Goal: Task Accomplishment & Management: Complete application form

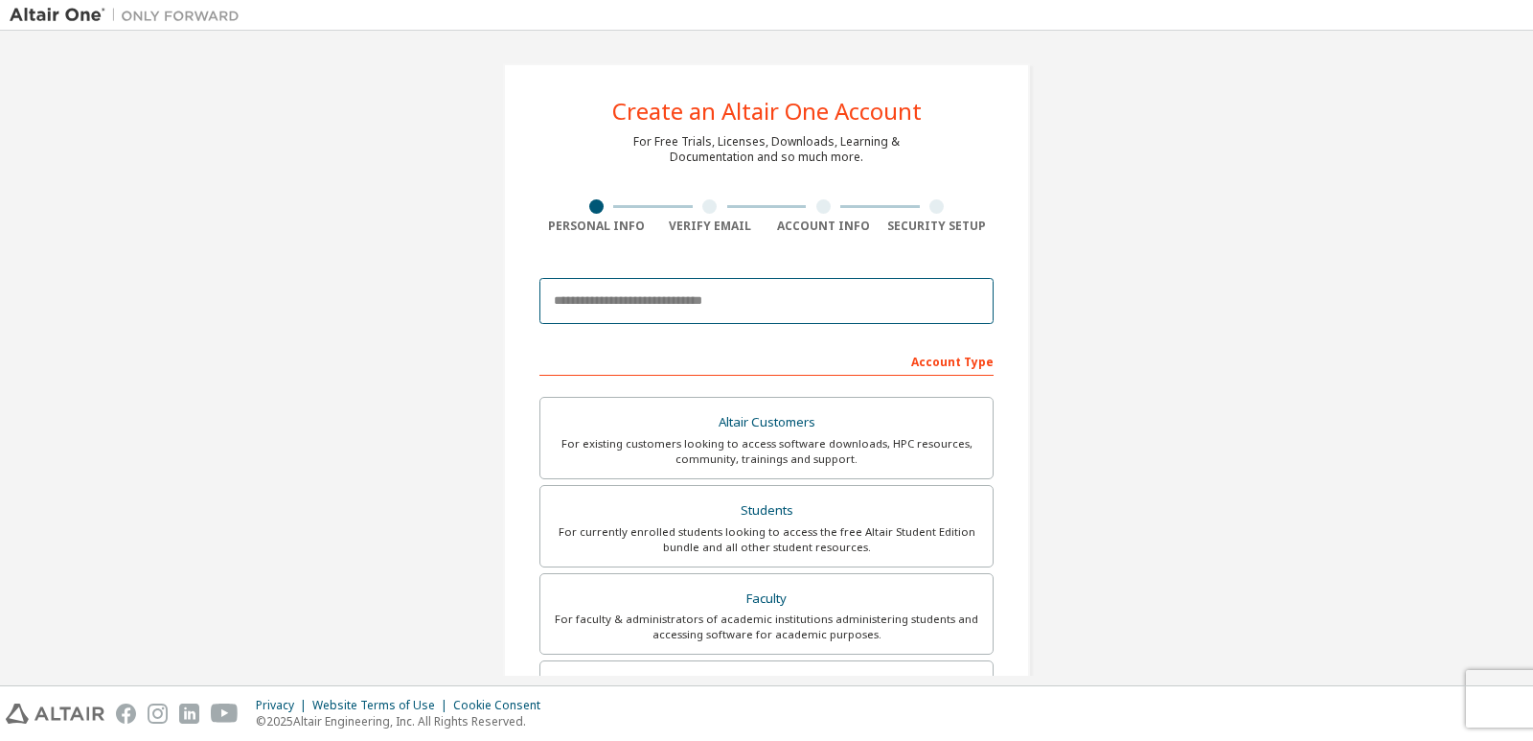
click at [610, 298] on input "email" at bounding box center [766, 301] width 454 height 46
click at [570, 308] on input "**********" at bounding box center [766, 301] width 454 height 46
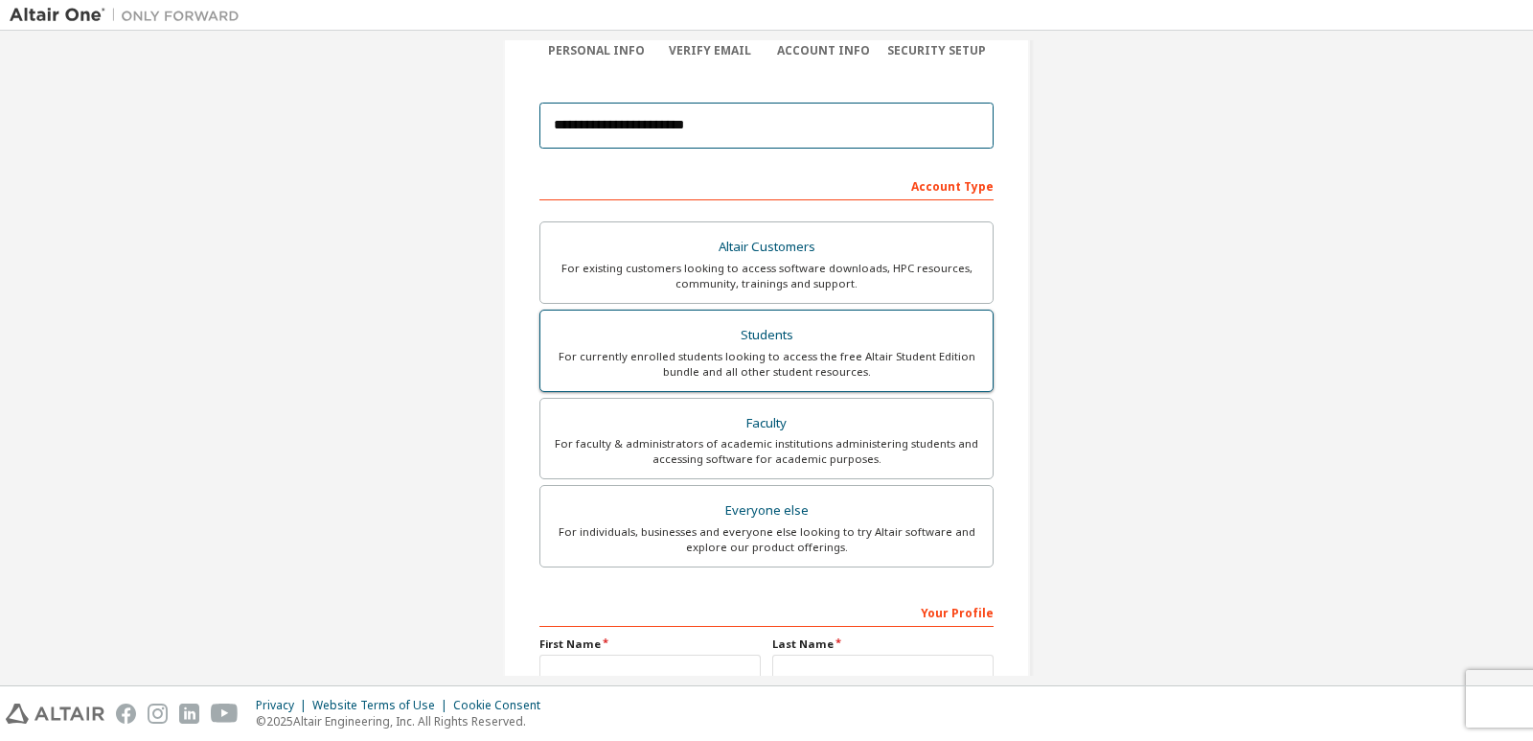
scroll to position [192, 0]
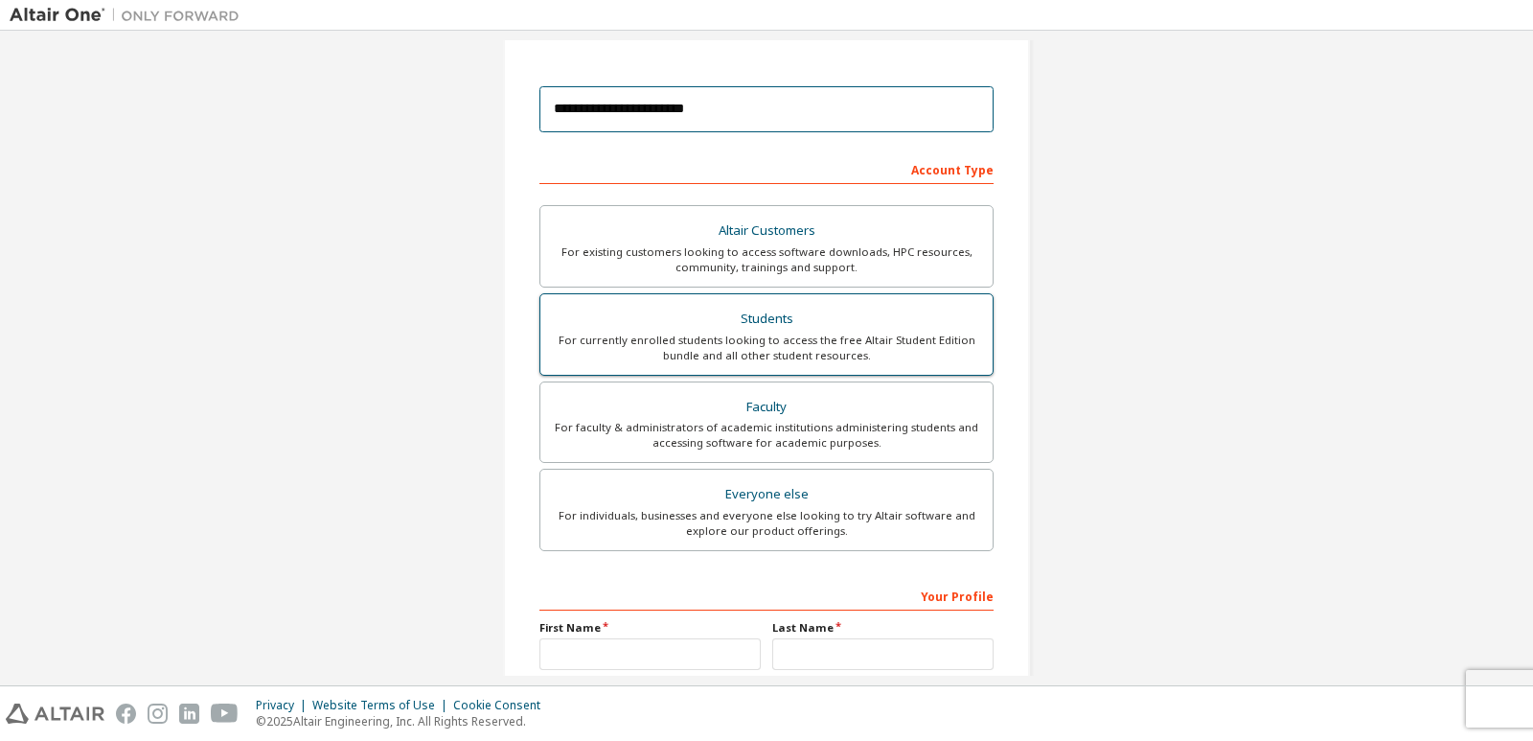
type input "**********"
click at [653, 340] on div "For currently enrolled students looking to access the free Altair Student Editi…" at bounding box center [766, 347] width 429 height 31
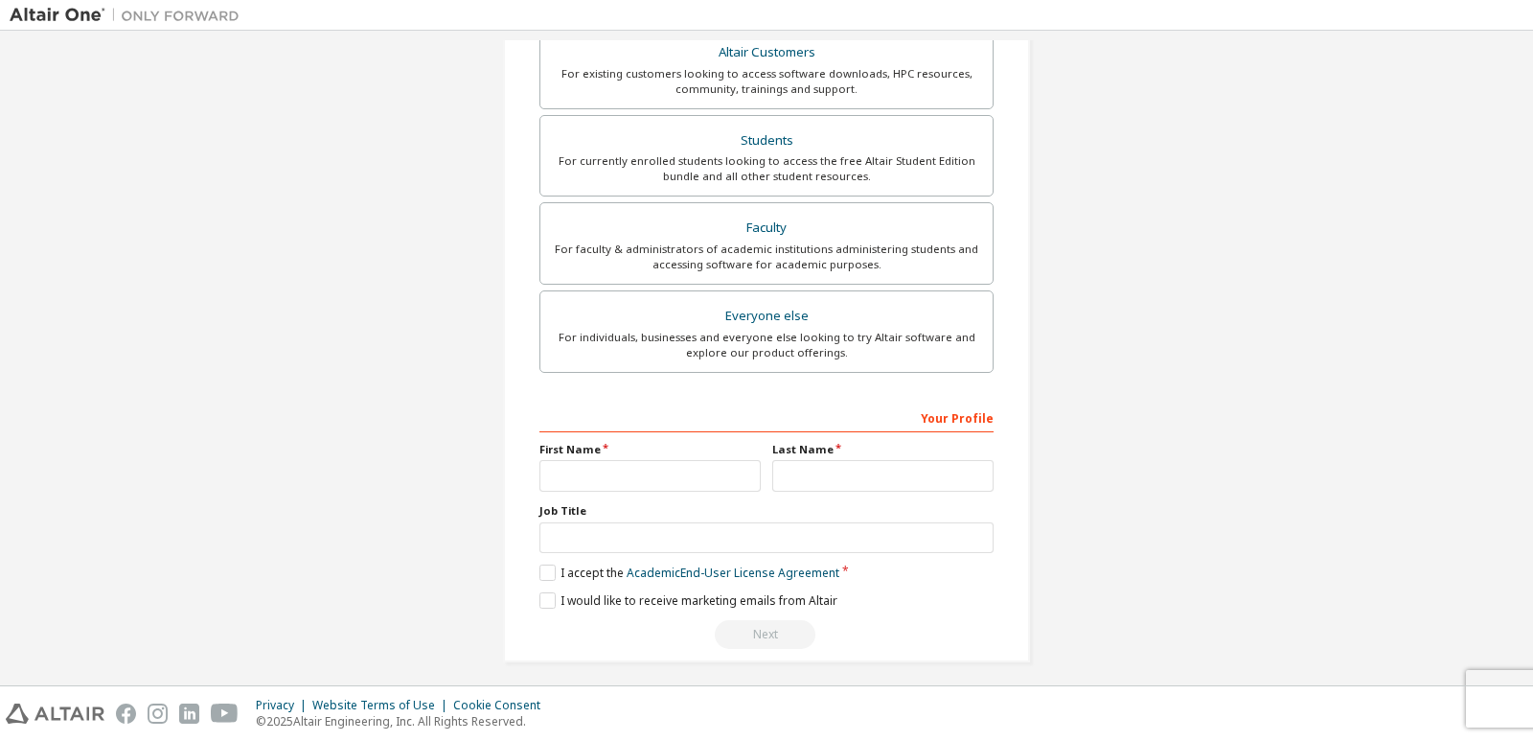
scroll to position [445, 0]
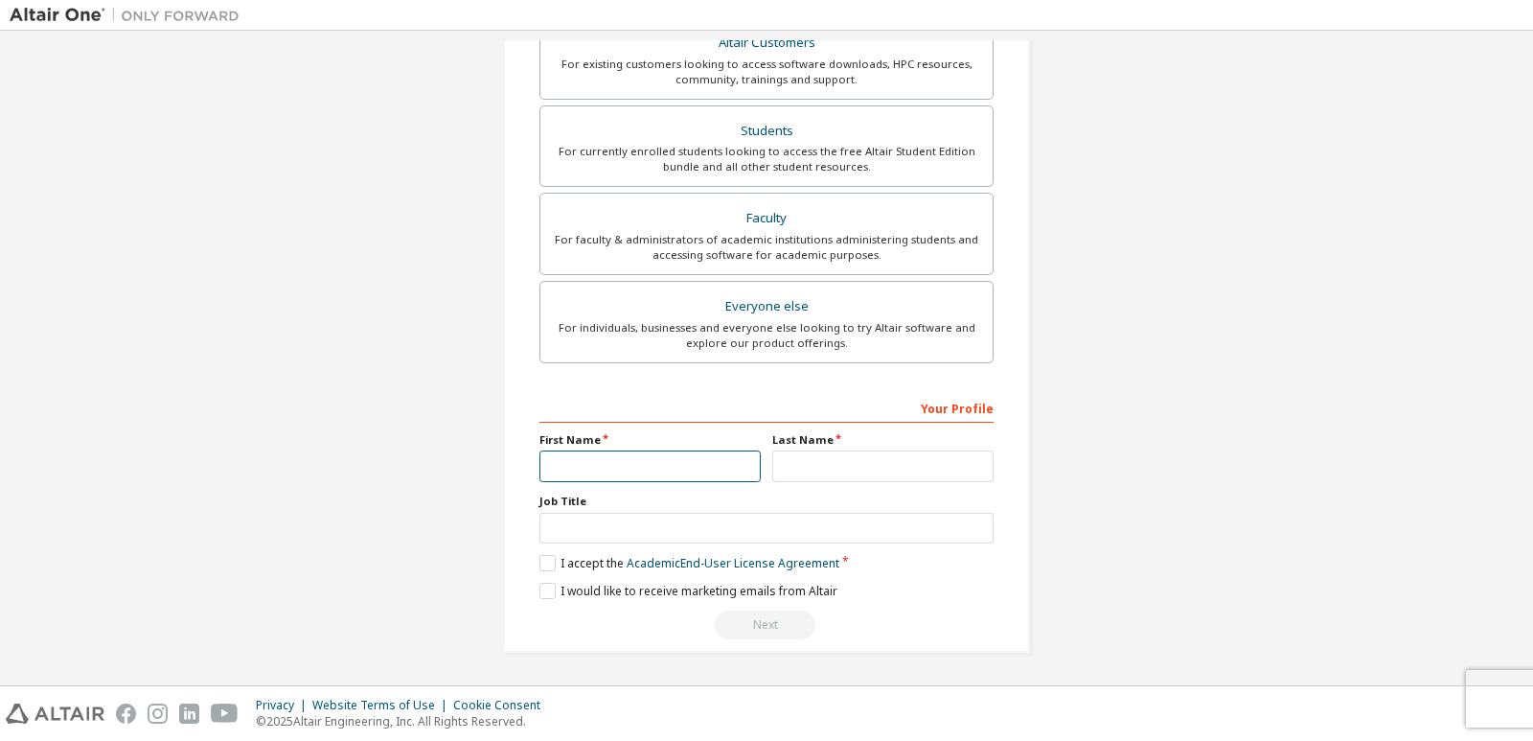
click at [570, 471] on input "text" at bounding box center [649, 466] width 221 height 32
type input "******"
click at [826, 472] on input "text" at bounding box center [882, 466] width 221 height 32
type input "*******"
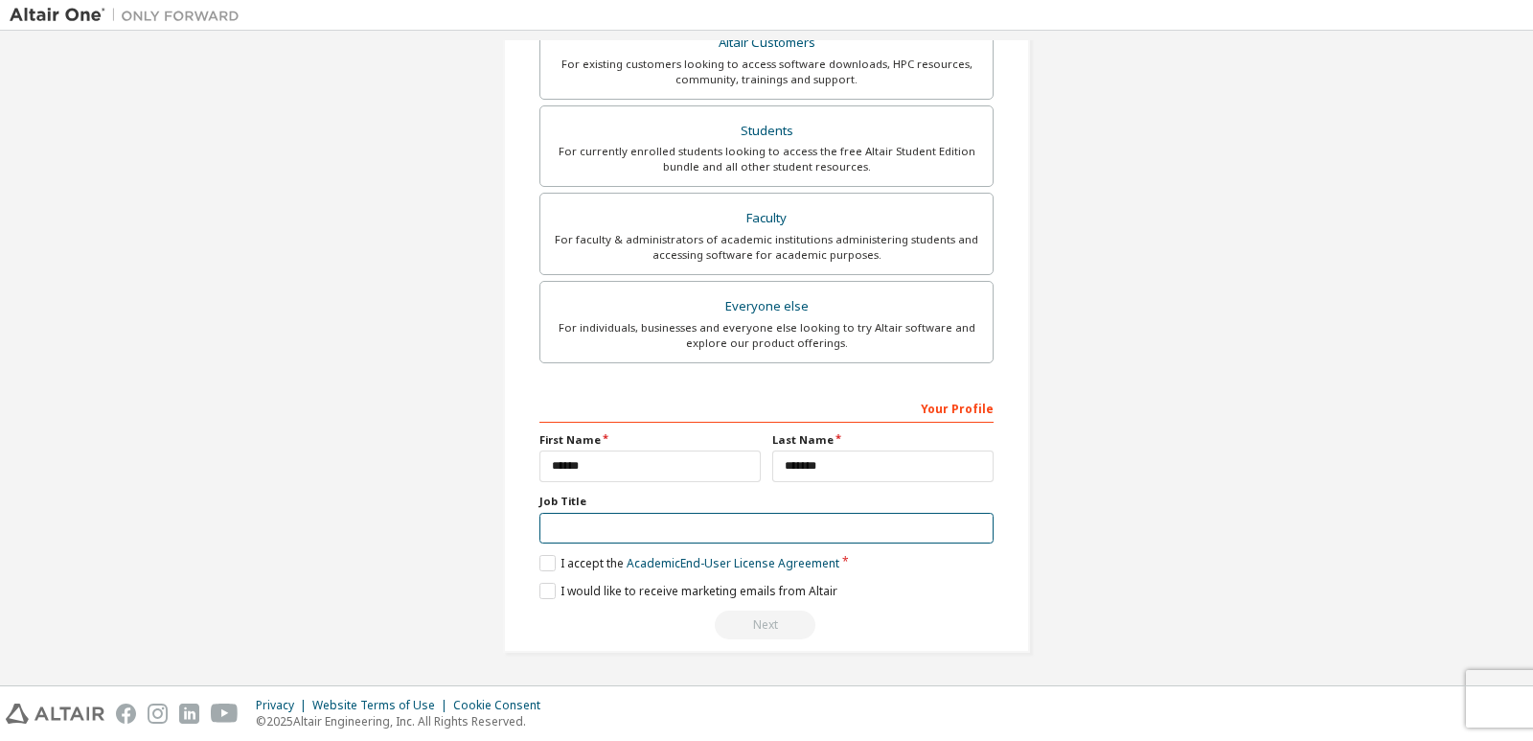
click at [679, 529] on input "text" at bounding box center [766, 529] width 454 height 32
type input "*******"
click at [559, 557] on label "I accept the Academic End-User License Agreement" at bounding box center [689, 563] width 300 height 16
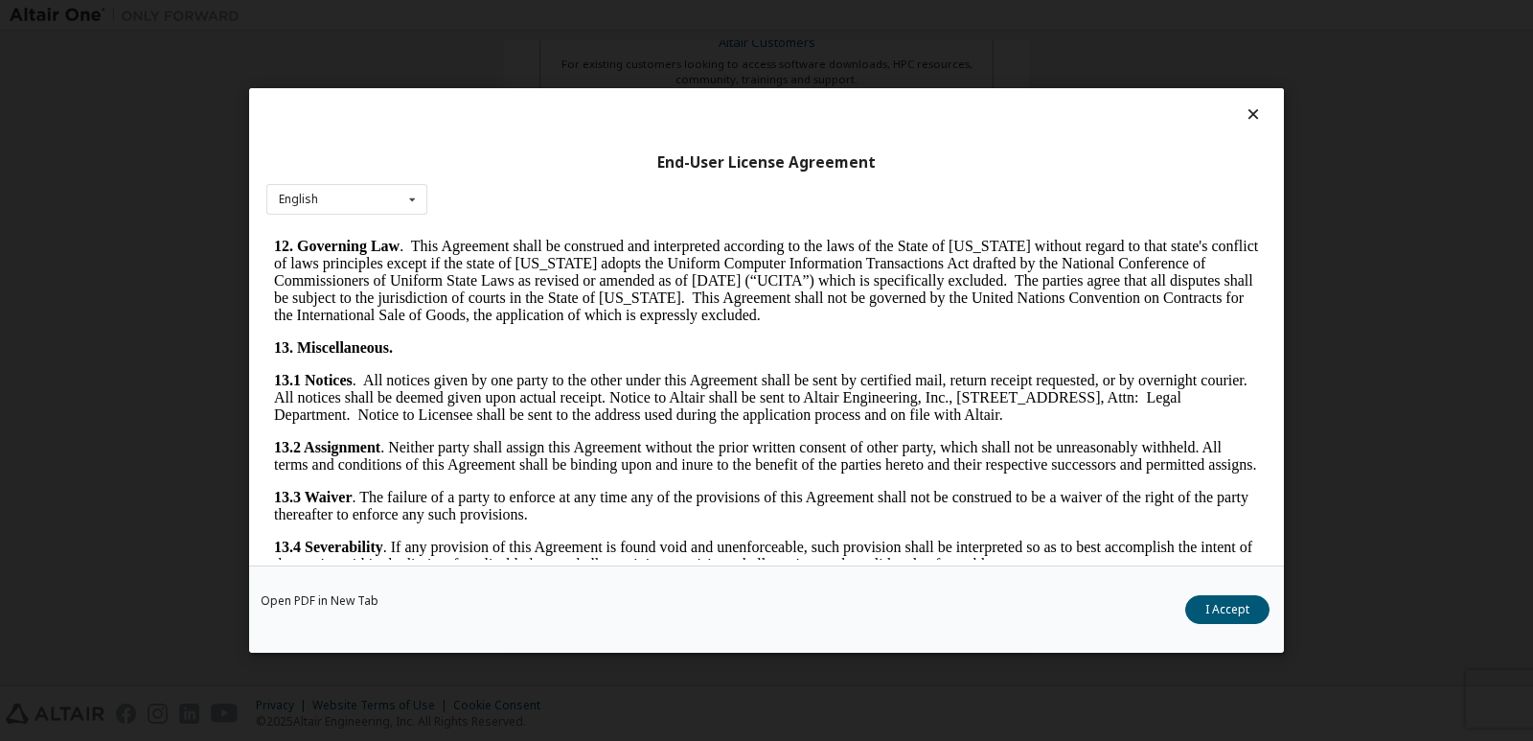
scroll to position [3121, 0]
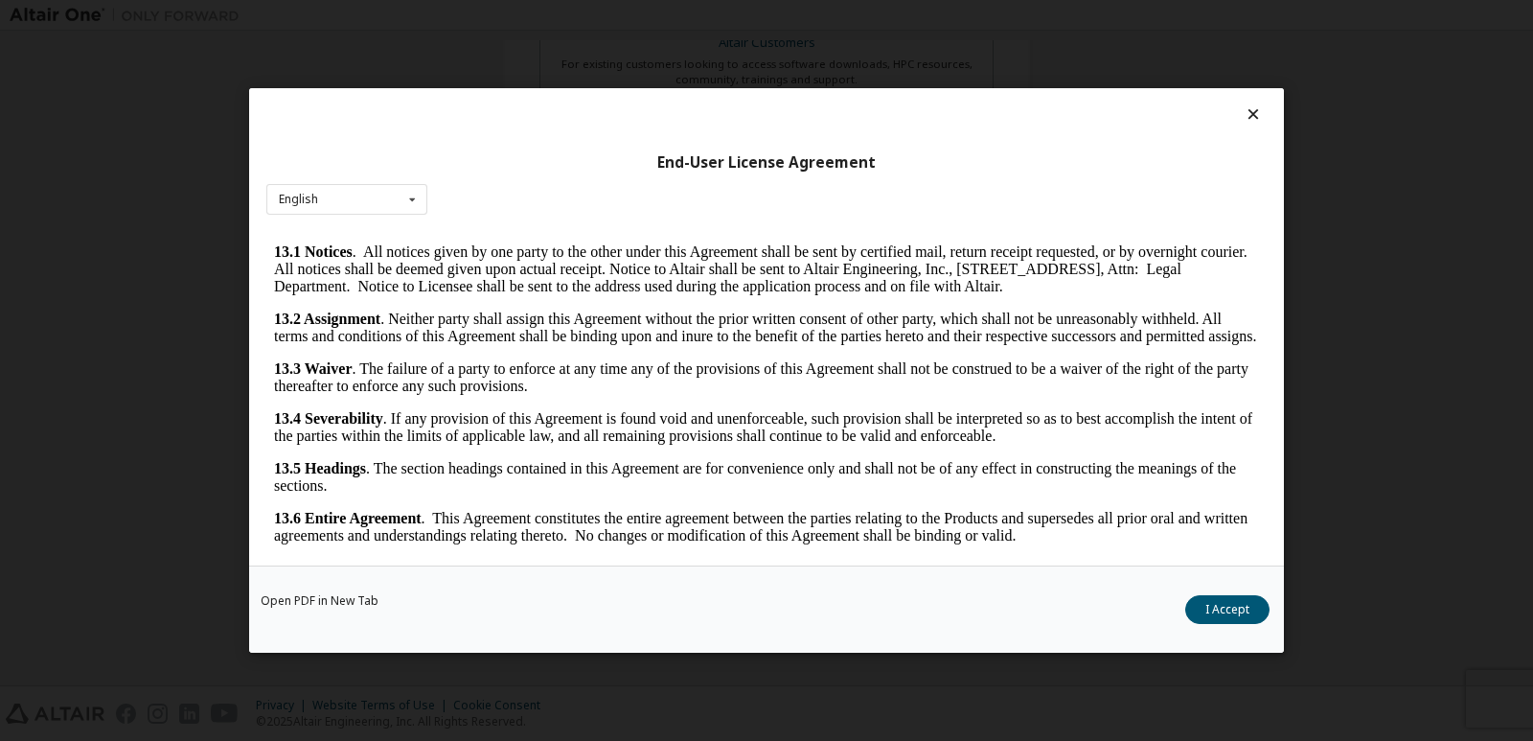
drag, startPoint x: 1251, startPoint y: 299, endPoint x: 1499, endPoint y: 789, distance: 548.9
click at [1224, 606] on button "I Accept" at bounding box center [1227, 609] width 84 height 29
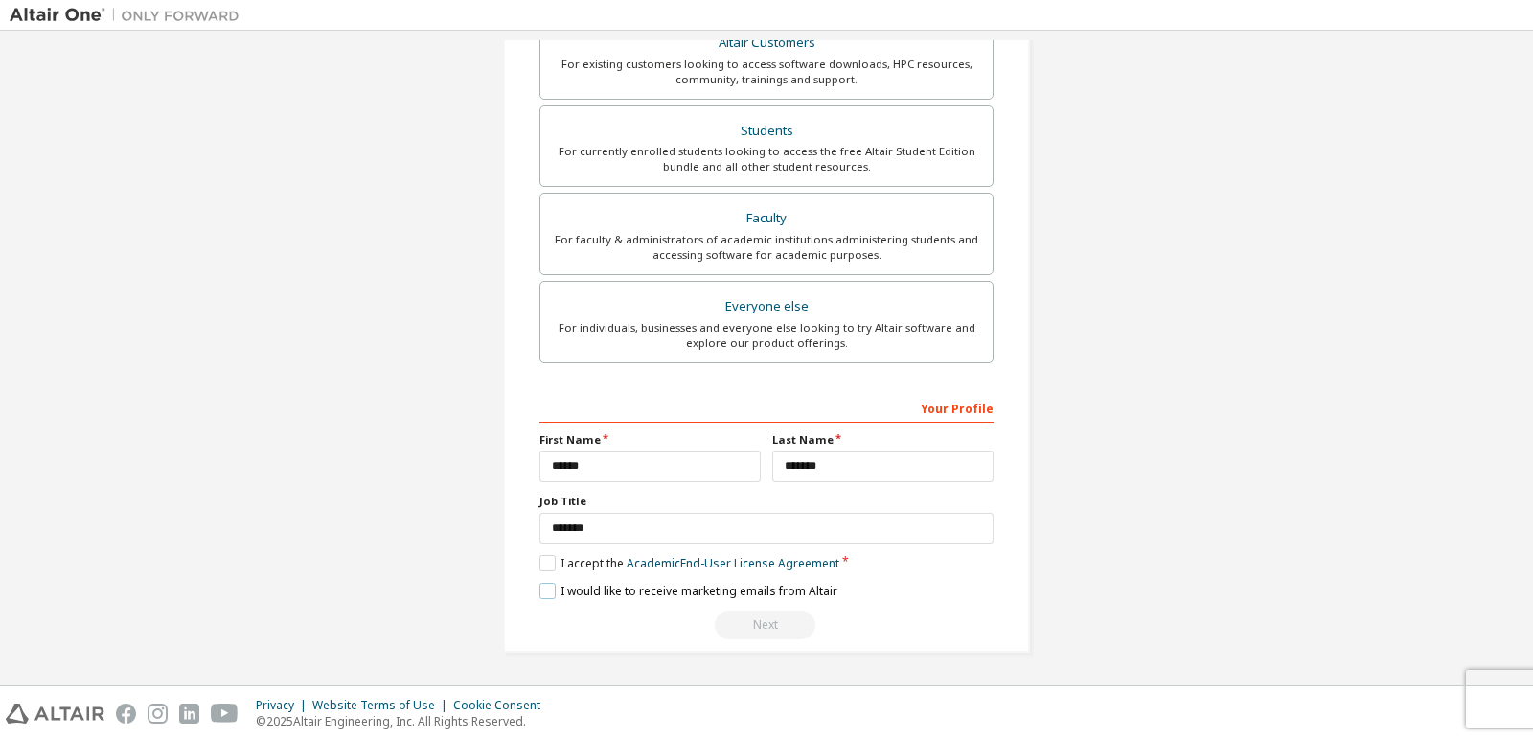
click at [569, 591] on label "I would like to receive marketing emails from Altair" at bounding box center [688, 591] width 298 height 16
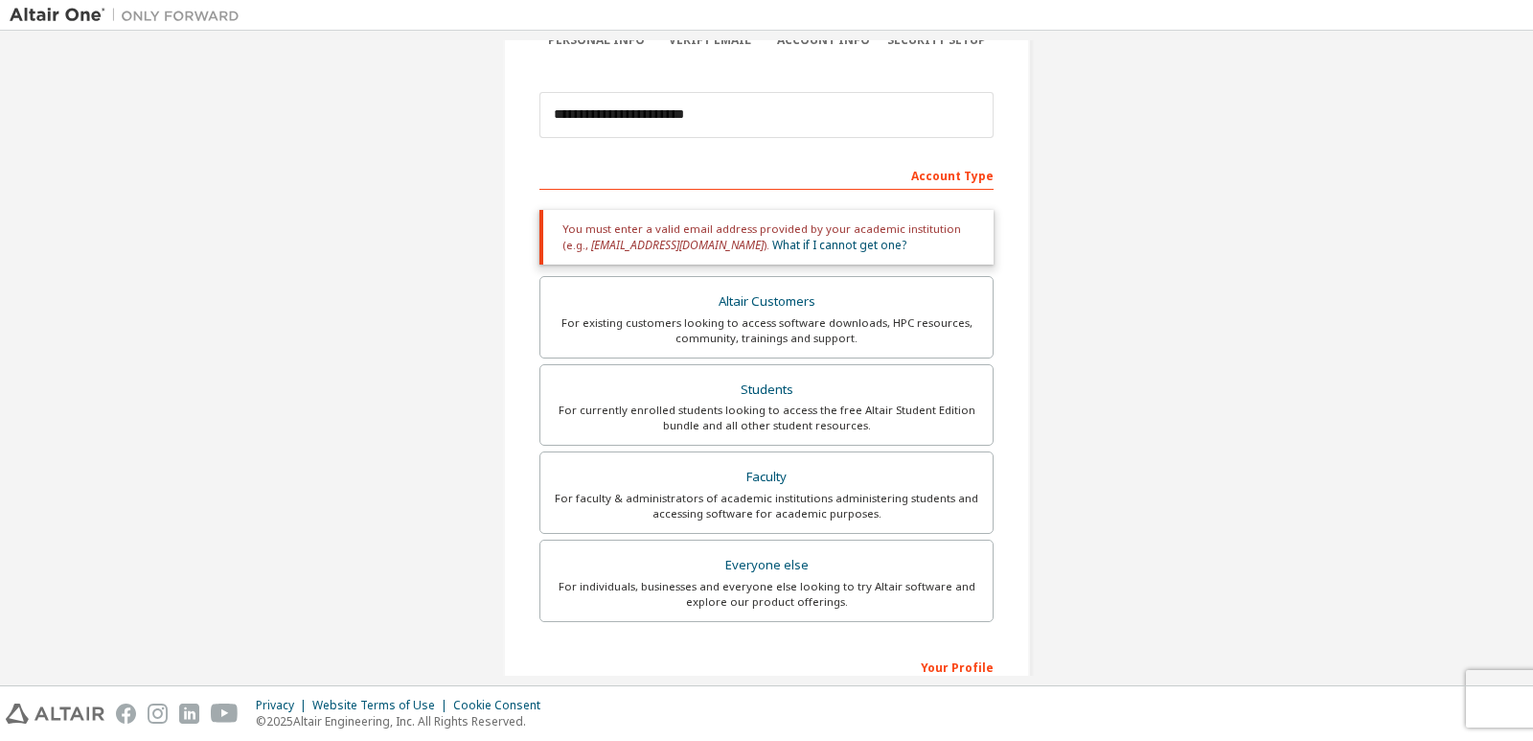
scroll to position [0, 0]
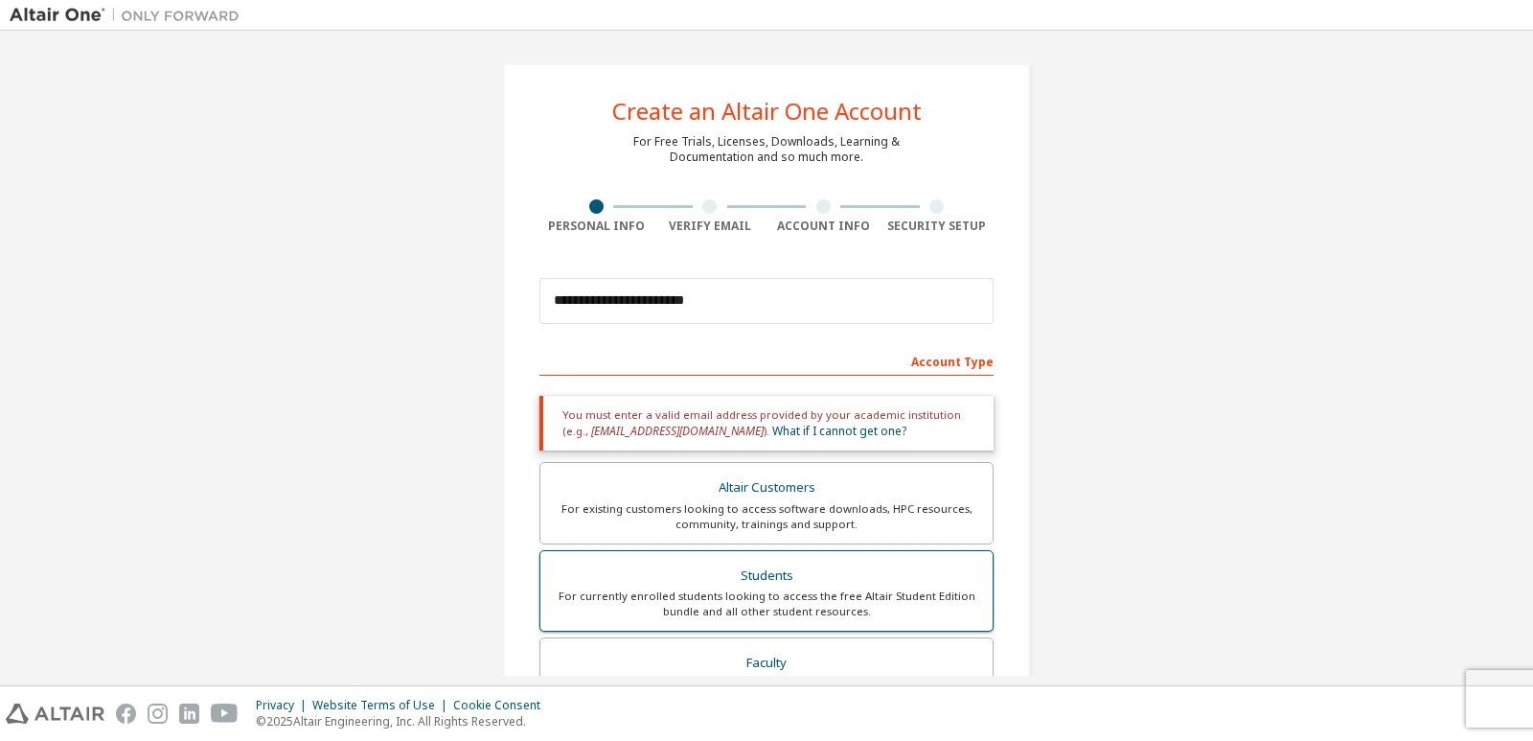
click at [781, 572] on div "Students" at bounding box center [766, 575] width 429 height 27
click at [854, 399] on div "You must enter a valid email address provided by your academic institution (e.g…" at bounding box center [766, 423] width 454 height 55
click at [791, 486] on div "Altair Customers" at bounding box center [766, 487] width 429 height 27
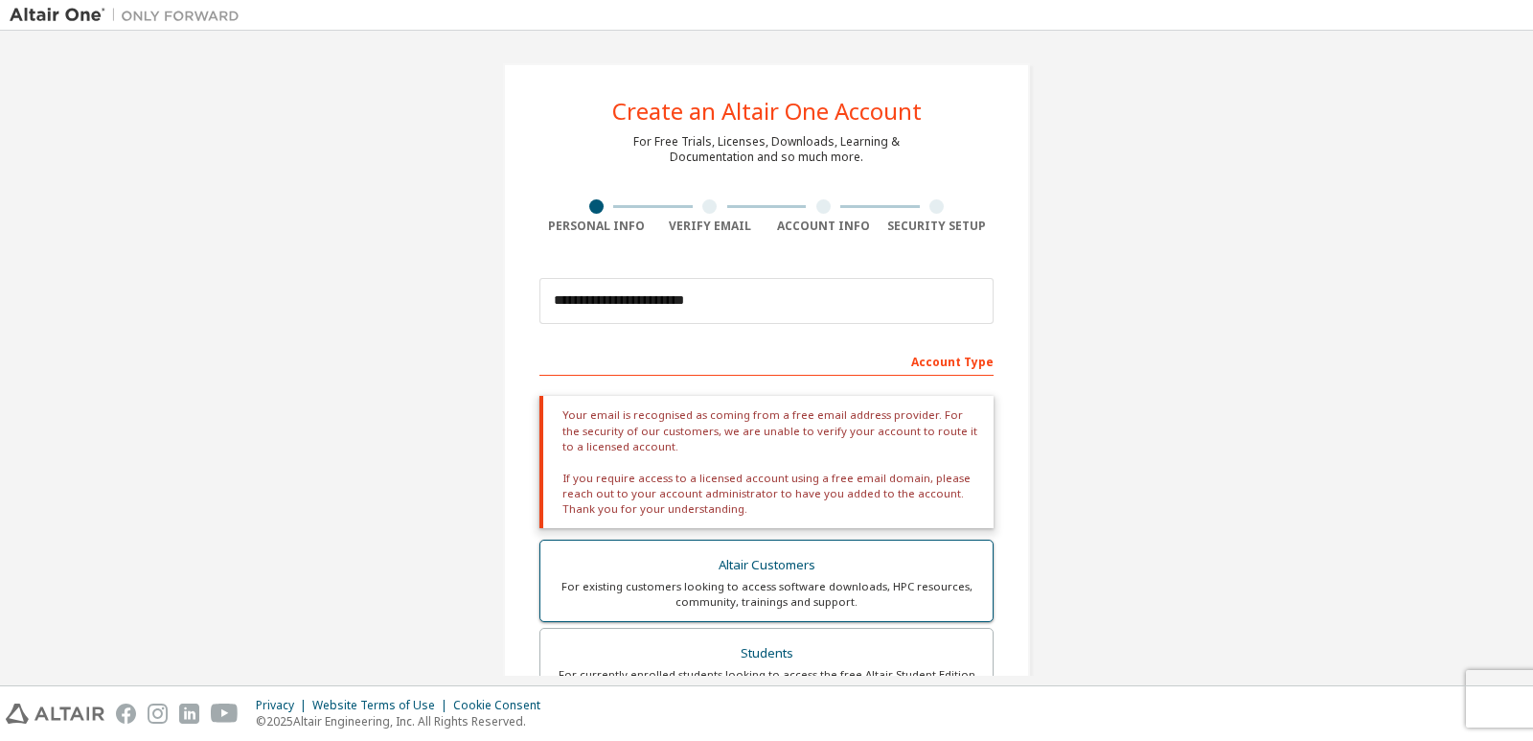
click at [743, 582] on div "For existing customers looking to access software downloads, HPC resources, com…" at bounding box center [766, 594] width 429 height 31
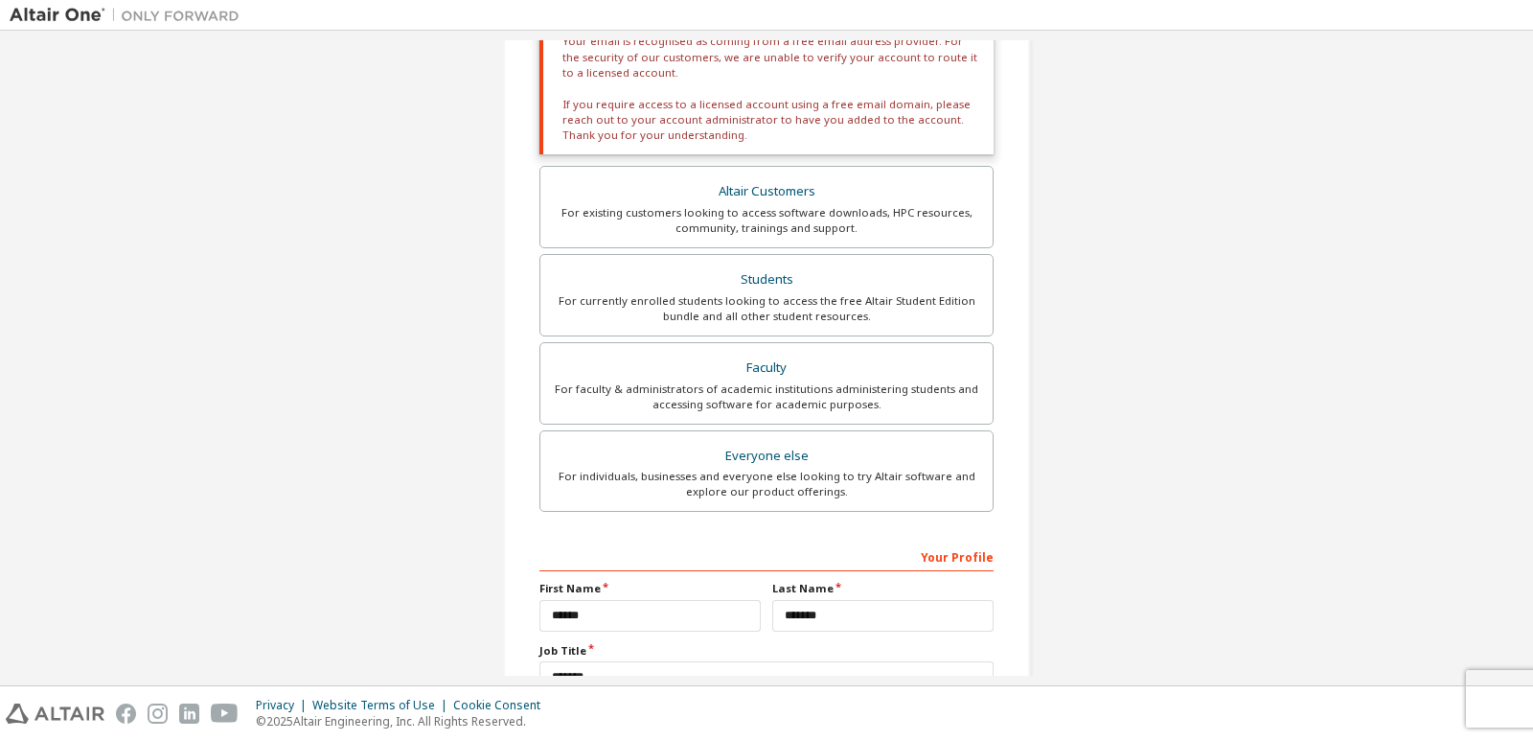
scroll to position [383, 0]
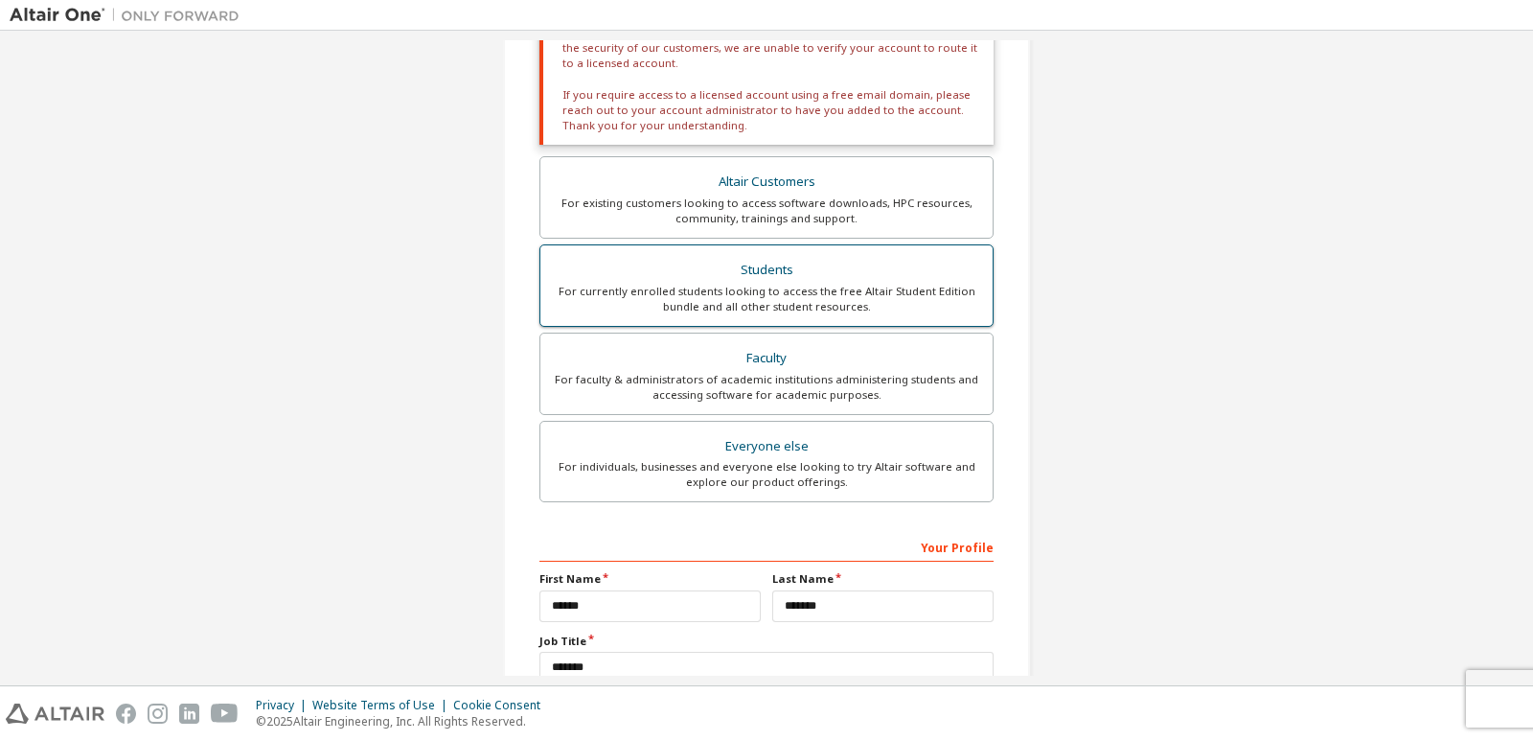
click at [728, 294] on div "For currently enrolled students looking to access the free Altair Student Editi…" at bounding box center [766, 299] width 429 height 31
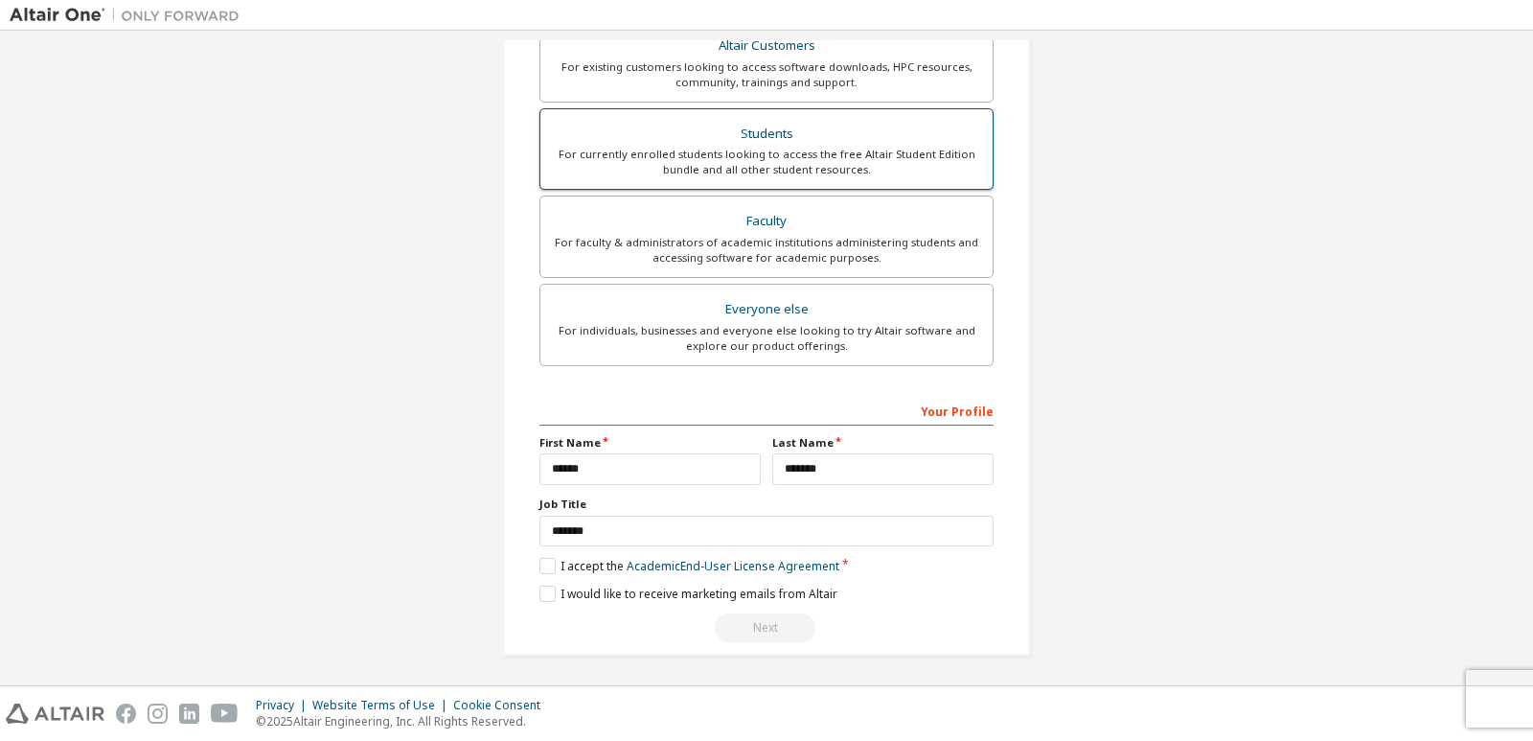
scroll to position [445, 0]
click at [550, 561] on label "I accept the Academic End-User License Agreement" at bounding box center [689, 563] width 300 height 16
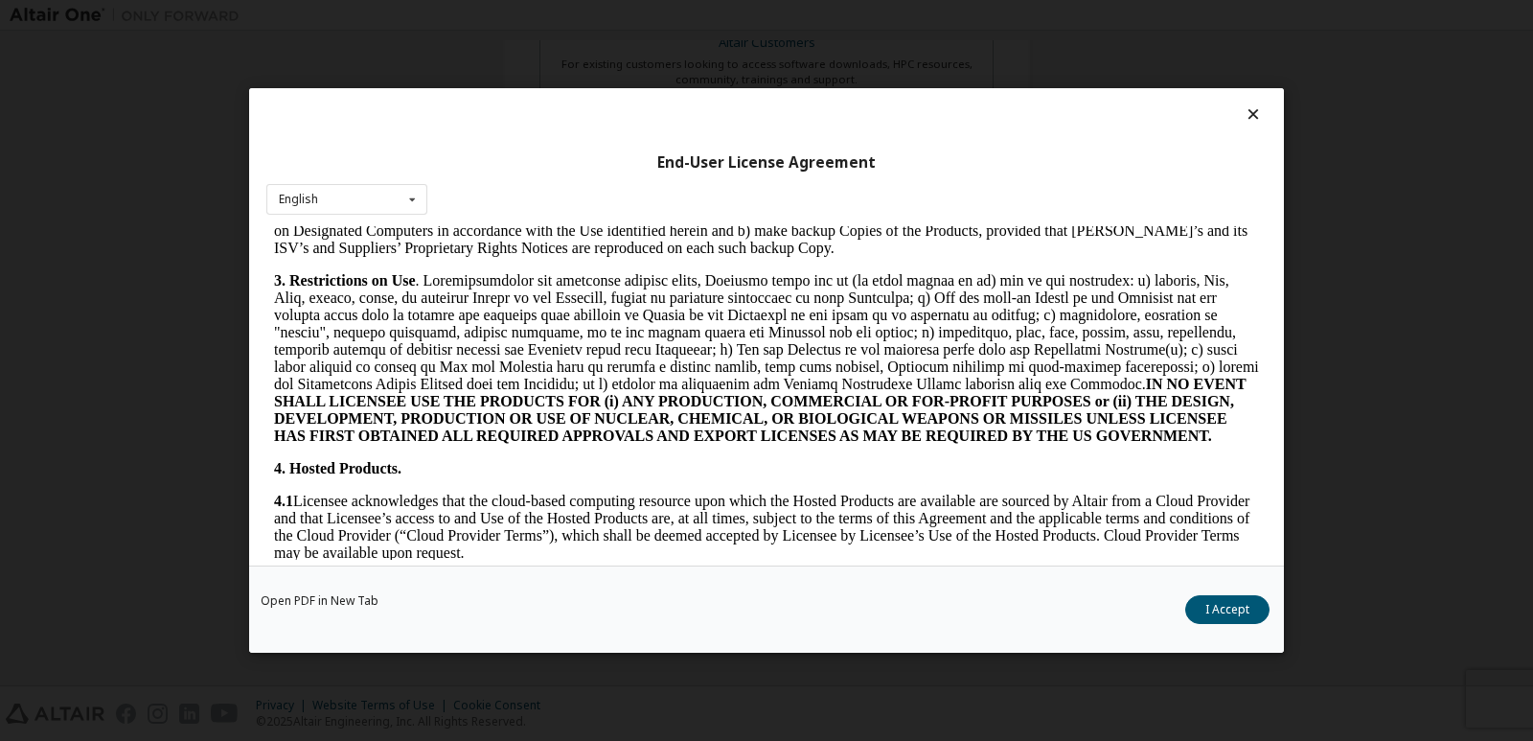
scroll to position [1437, 0]
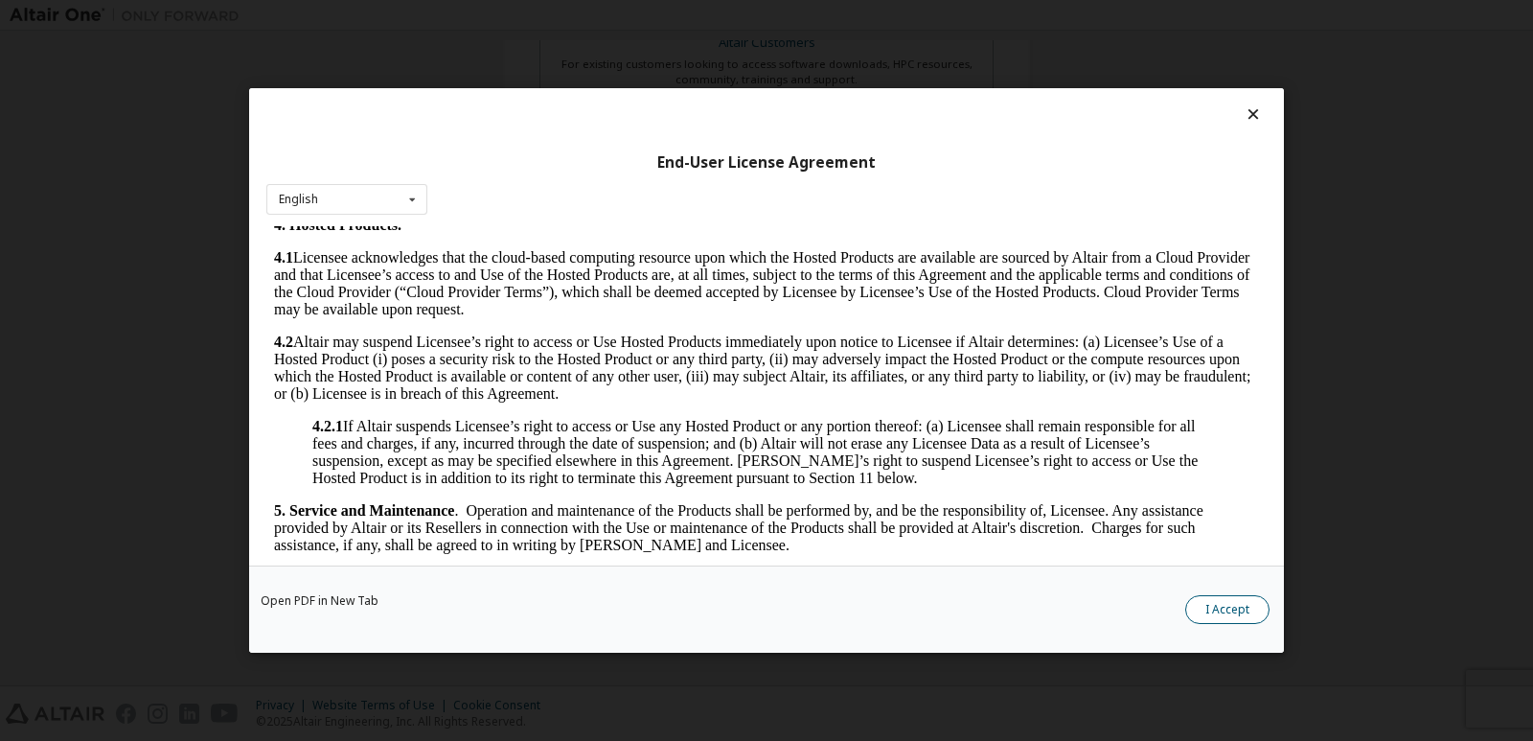
click at [1221, 598] on button "I Accept" at bounding box center [1227, 609] width 84 height 29
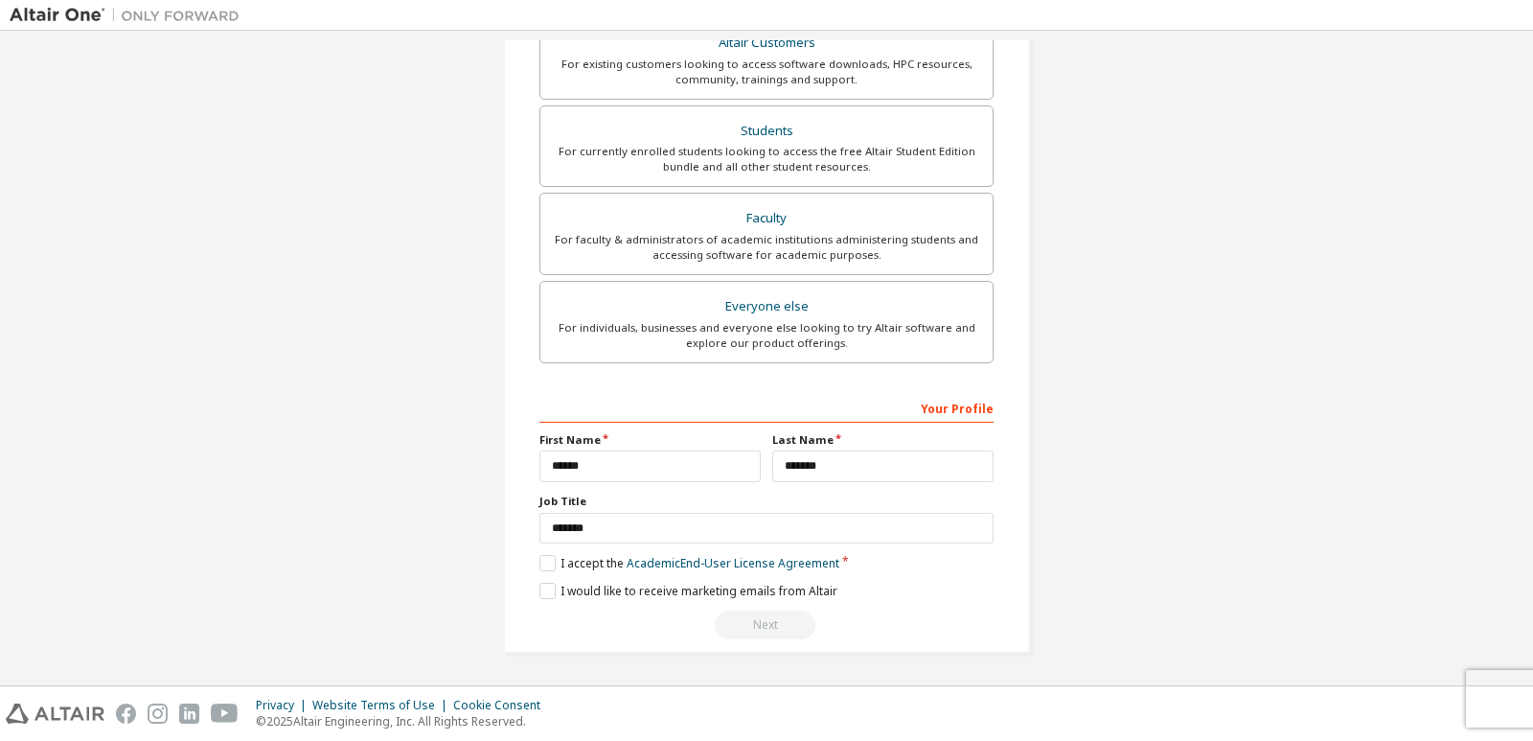
click at [763, 621] on div "Next" at bounding box center [766, 624] width 454 height 29
click at [543, 583] on label "I would like to receive marketing emails from Altair" at bounding box center [688, 591] width 298 height 16
click at [539, 581] on div "**********" at bounding box center [766, 516] width 454 height 248
click at [543, 591] on label "I would like to receive marketing emails from Altair" at bounding box center [688, 591] width 298 height 16
click at [769, 627] on div "Next" at bounding box center [766, 624] width 454 height 29
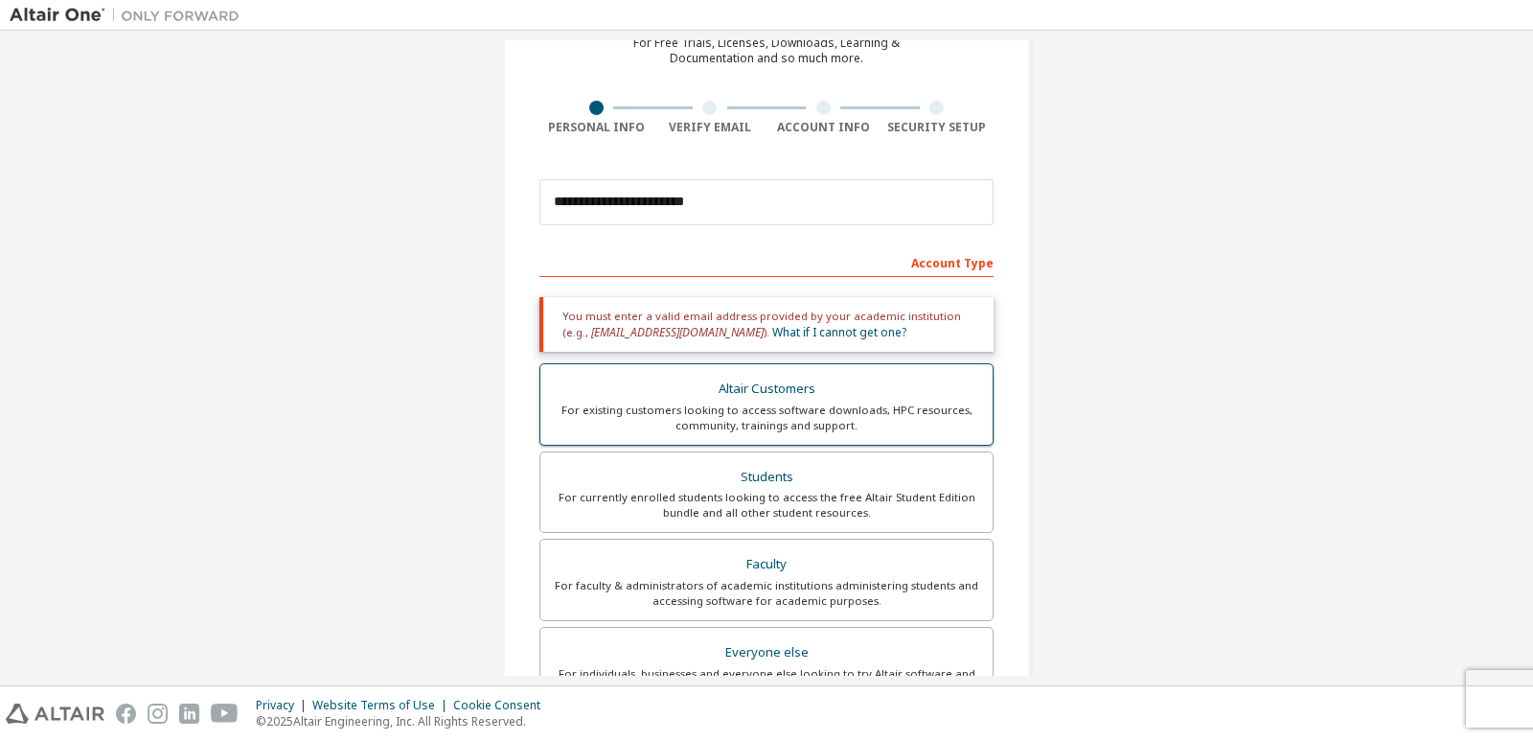
scroll to position [96, 0]
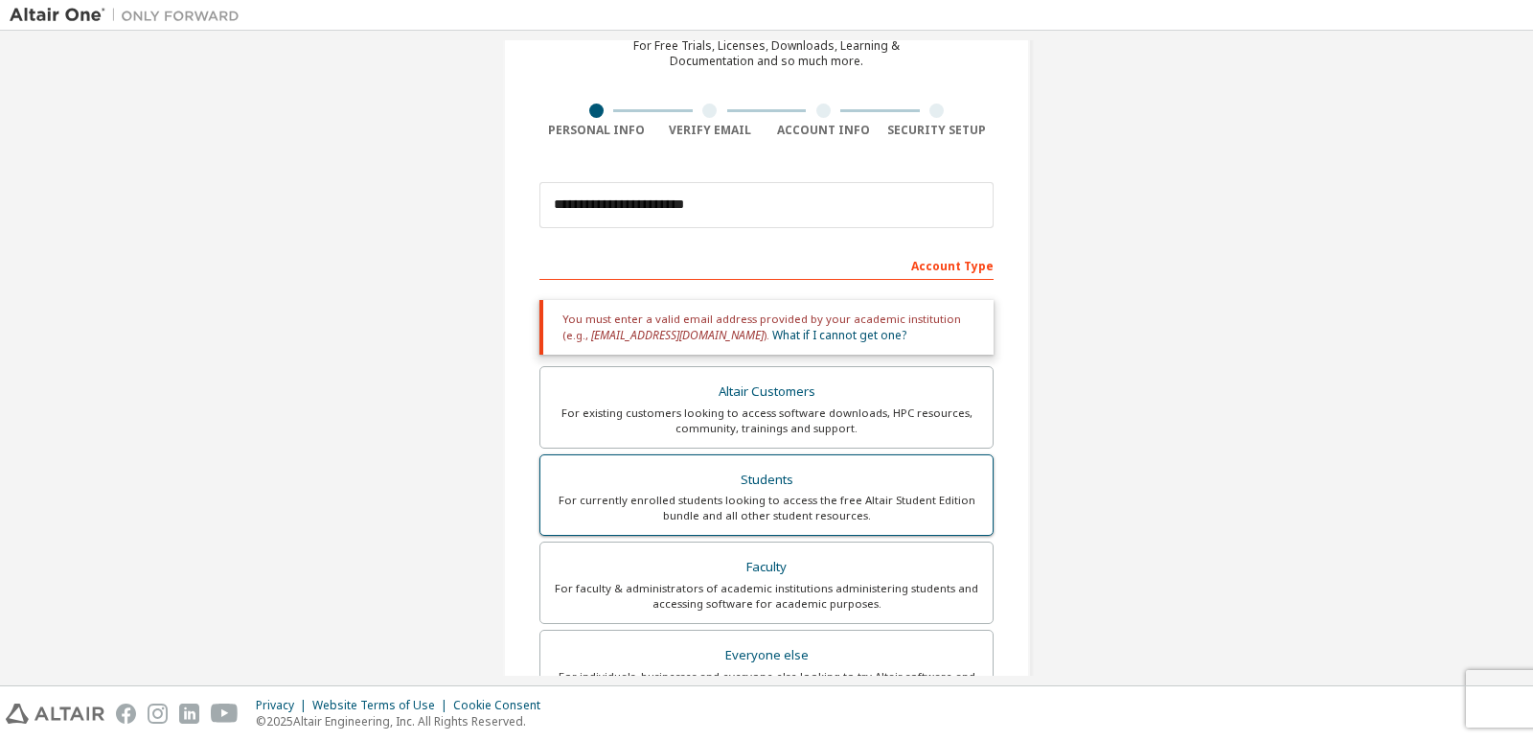
click at [743, 494] on div "For currently enrolled students looking to access the free Altair Student Editi…" at bounding box center [766, 507] width 429 height 31
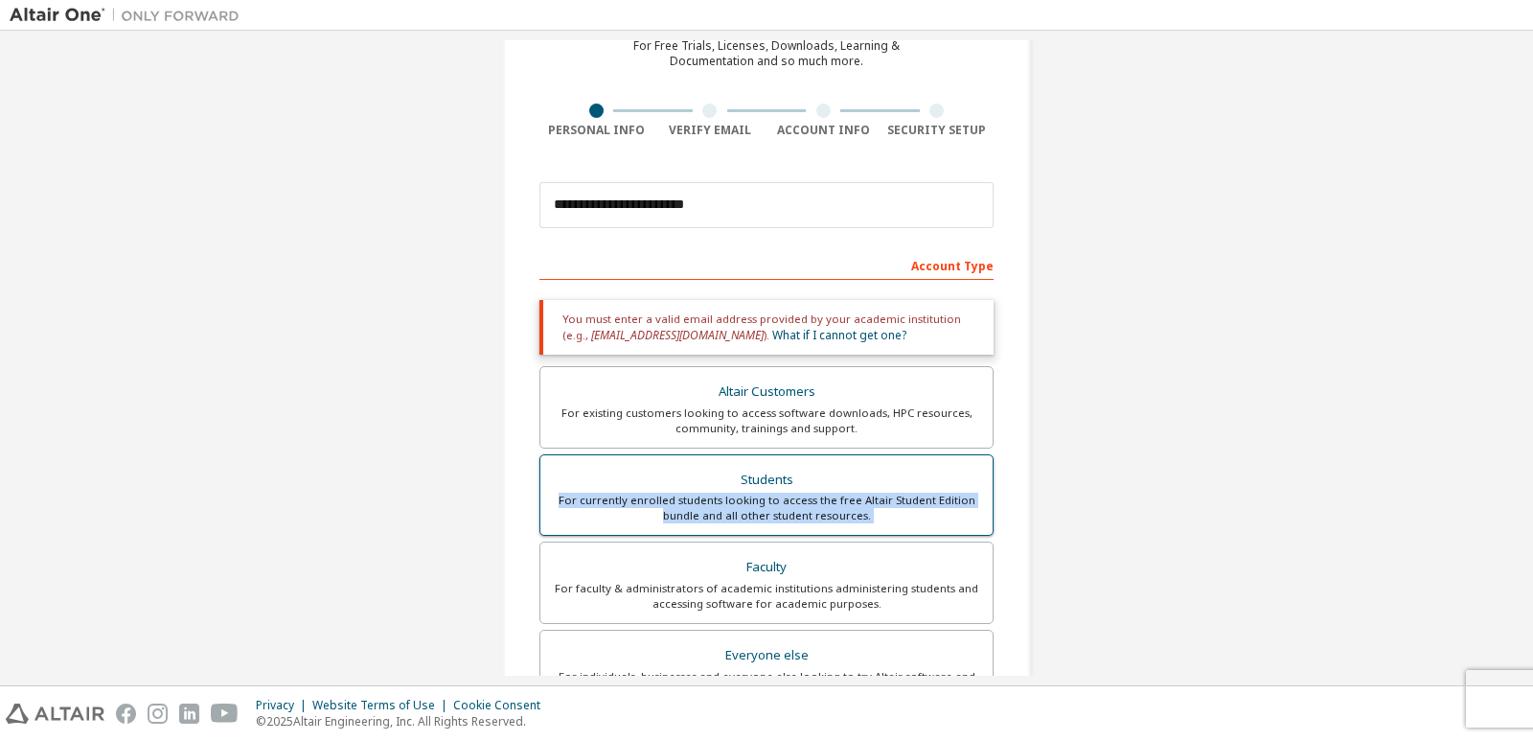
click at [743, 494] on div "For currently enrolled students looking to access the free Altair Student Editi…" at bounding box center [766, 507] width 429 height 31
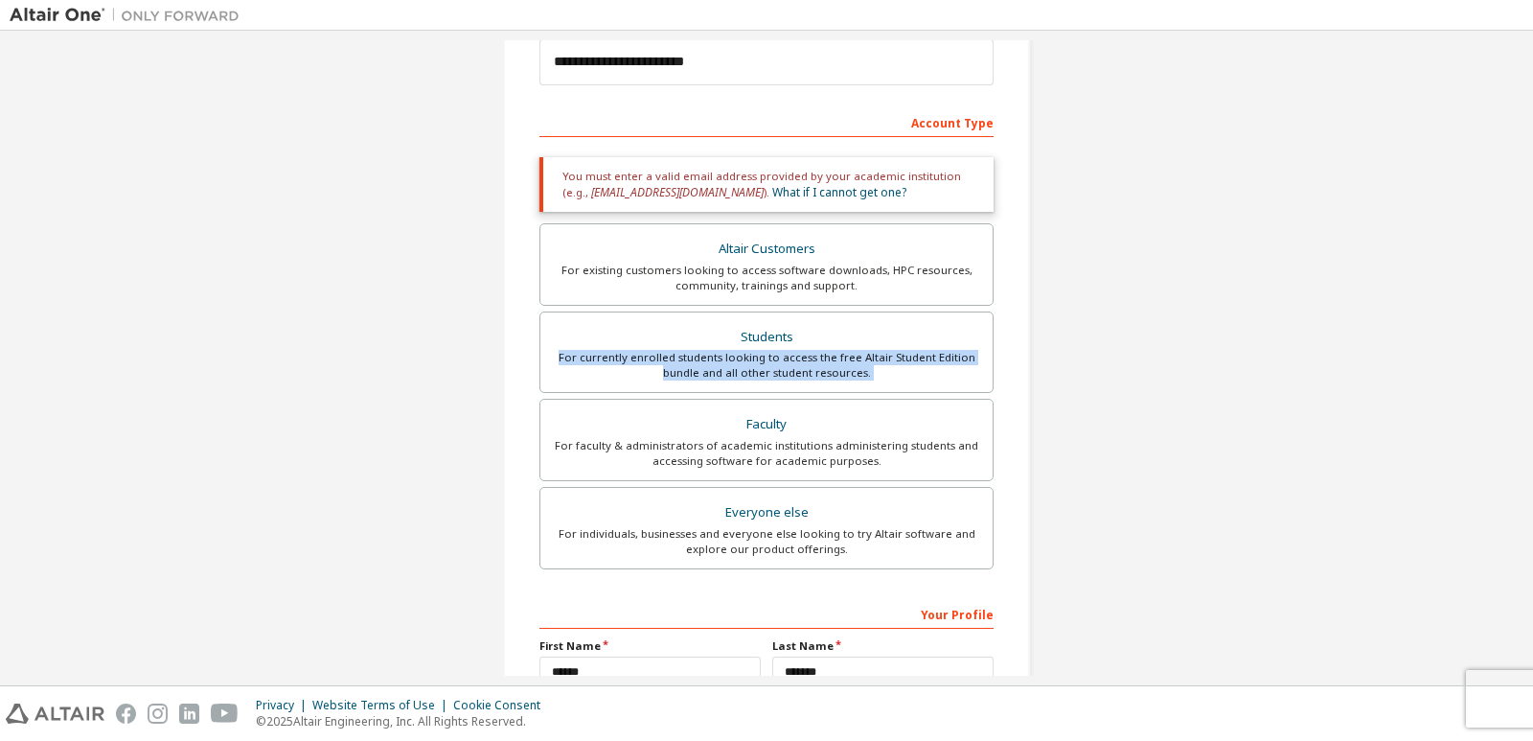
scroll to position [0, 0]
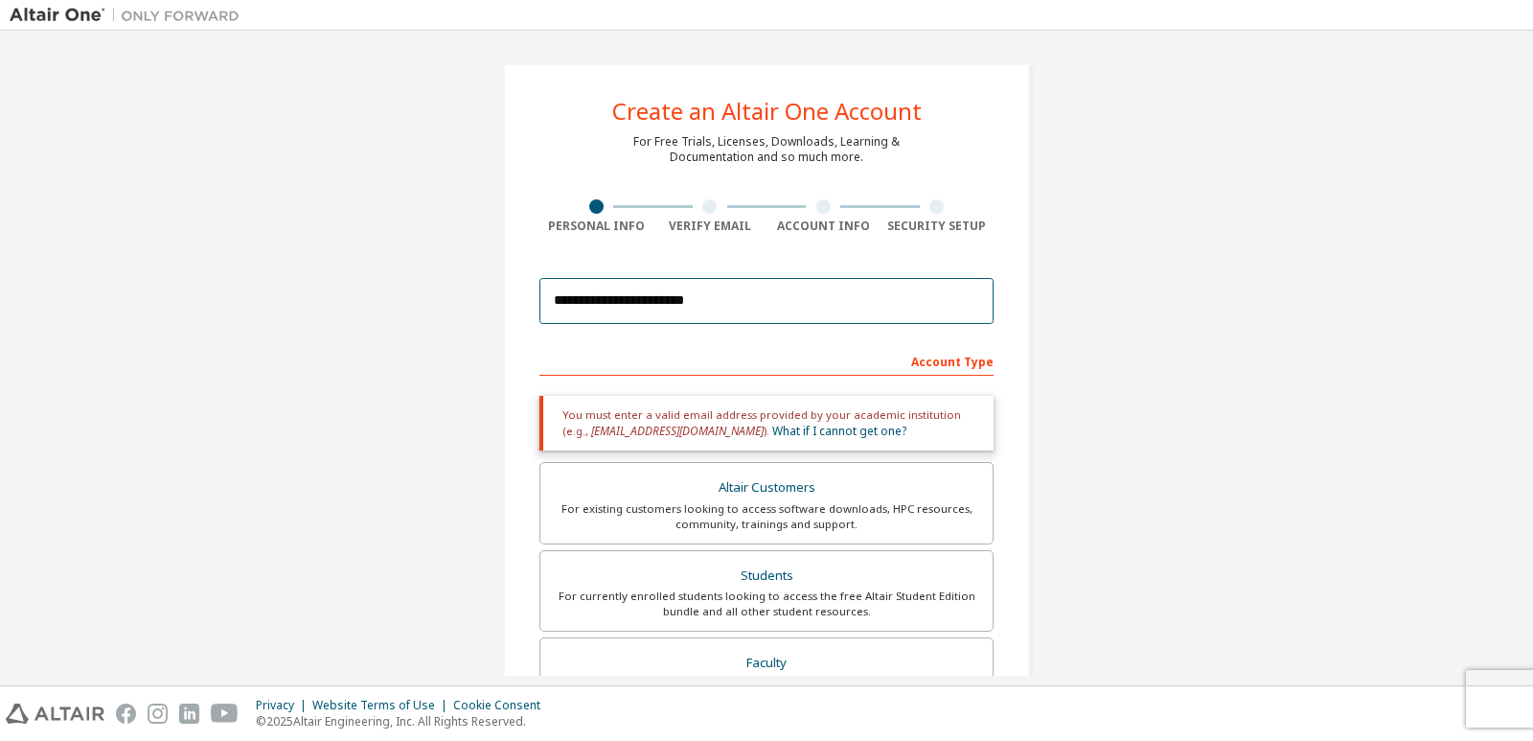
drag, startPoint x: 714, startPoint y: 292, endPoint x: 383, endPoint y: 284, distance: 330.7
click at [383, 284] on div "**********" at bounding box center [767, 580] width 1514 height 1080
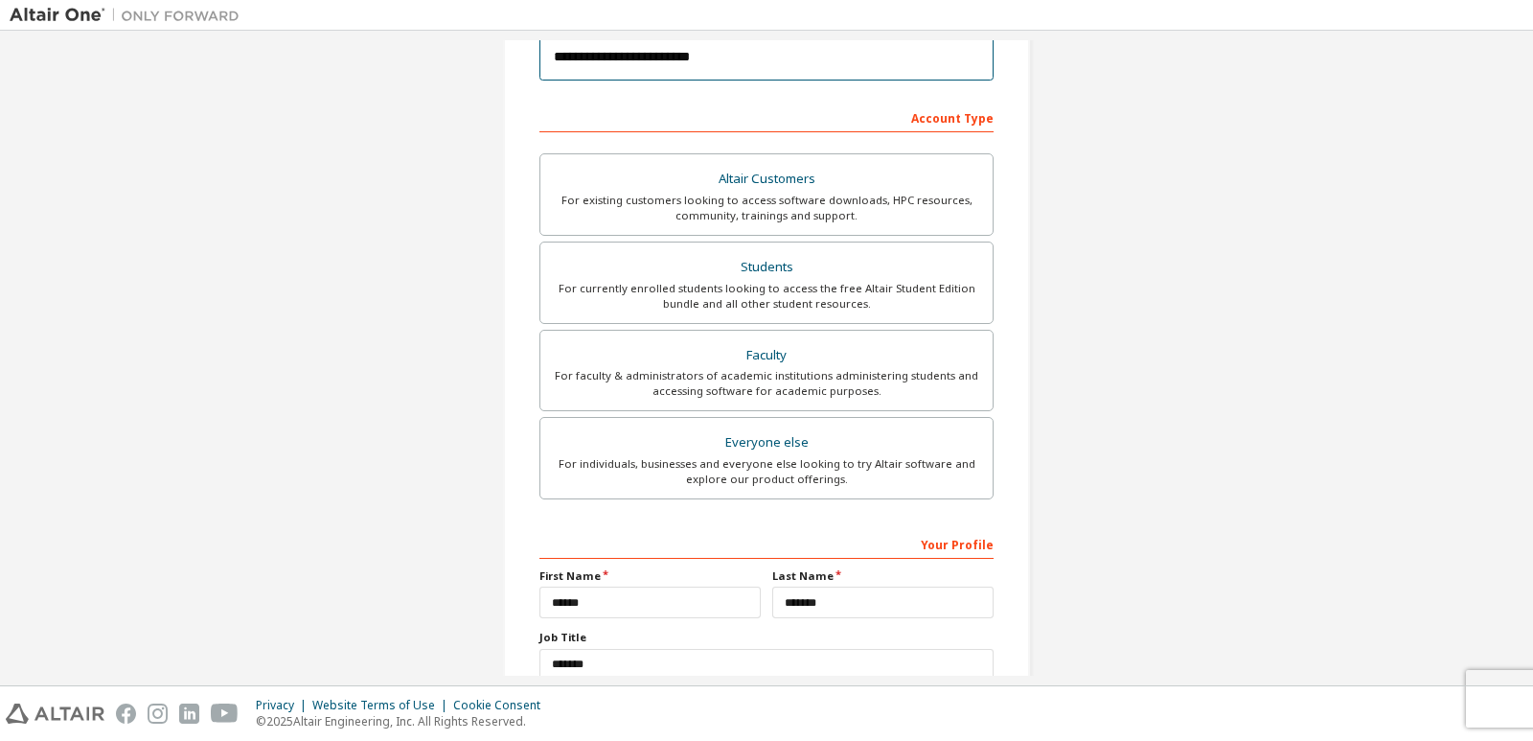
scroll to position [379, 0]
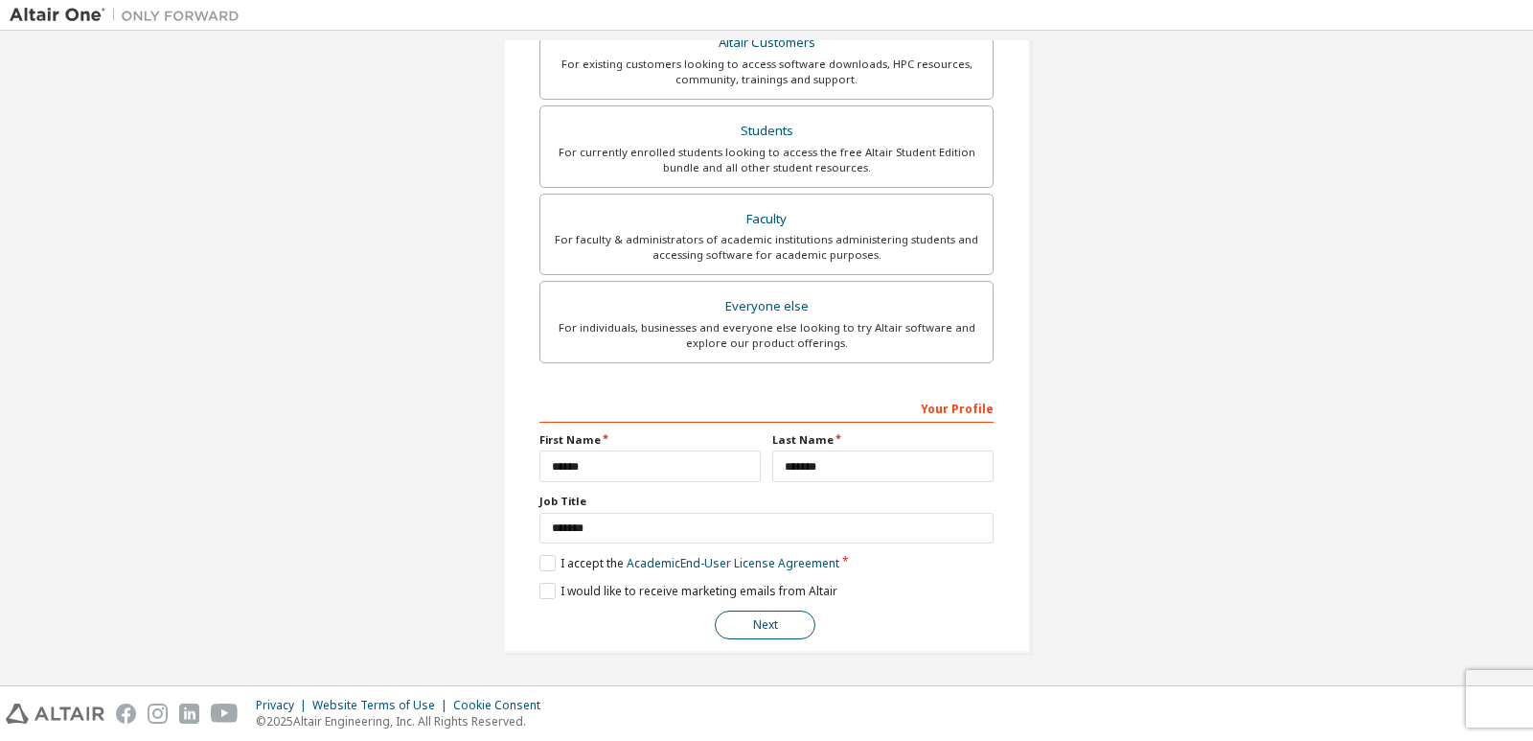
type input "**********"
click at [761, 625] on button "Next" at bounding box center [765, 624] width 101 height 29
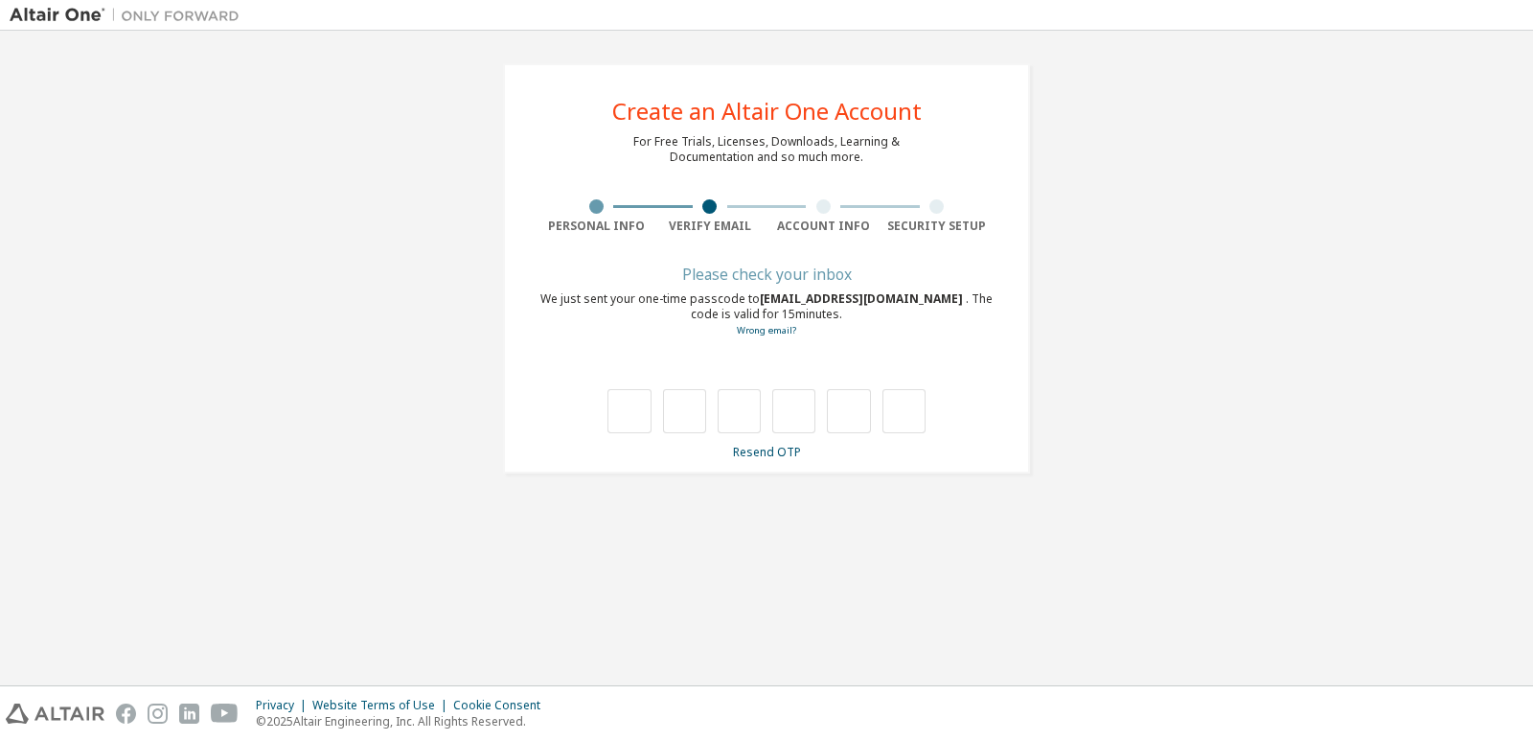
scroll to position [0, 0]
type input "*"
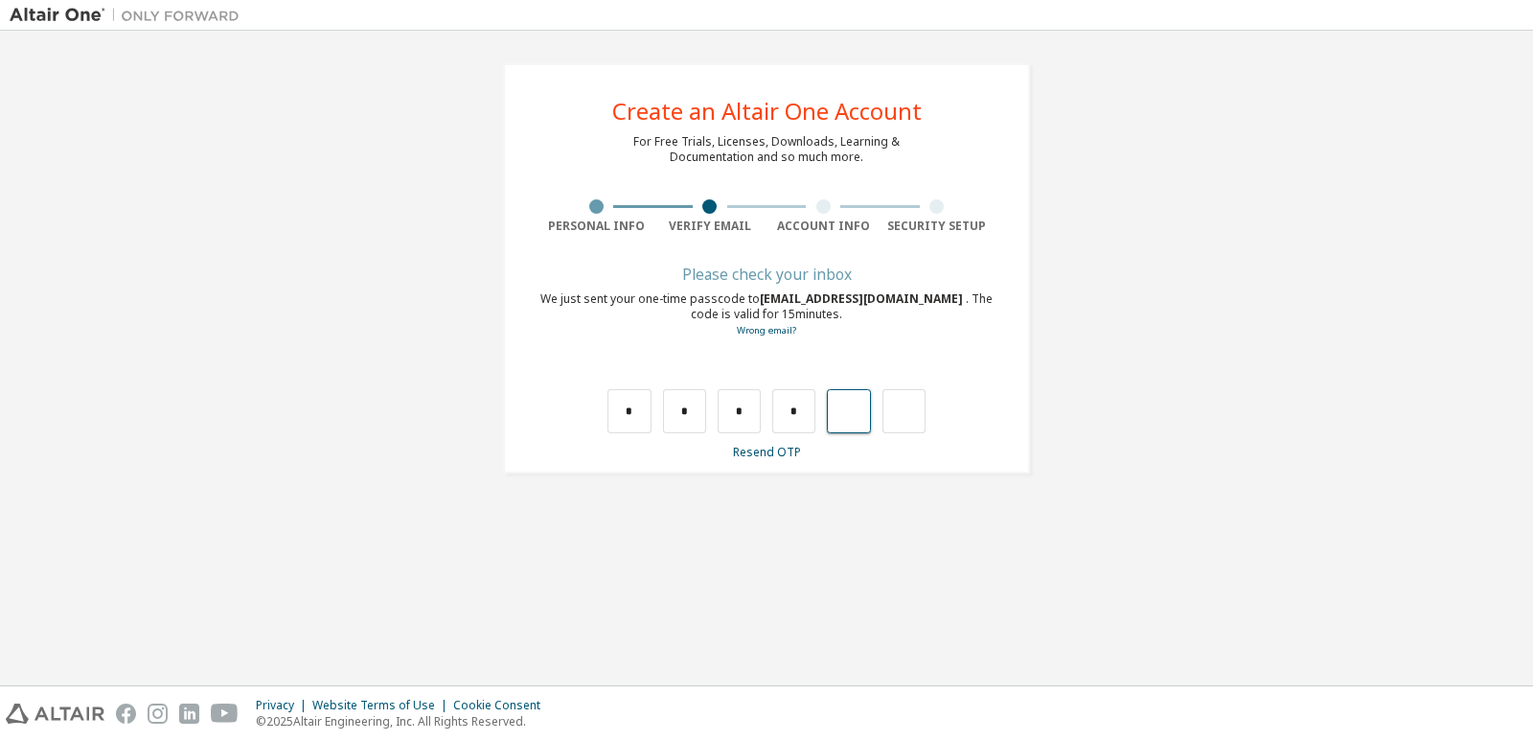
type input "*"
